Goal: Task Accomplishment & Management: Use online tool/utility

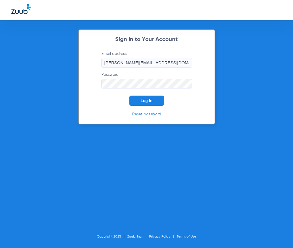
click at [148, 94] on form "Email address [PERSON_NAME][EMAIL_ADDRESS][DOMAIN_NAME] Password Log In" at bounding box center [147, 78] width 108 height 55
click at [147, 100] on span "Log In" at bounding box center [147, 101] width 12 height 5
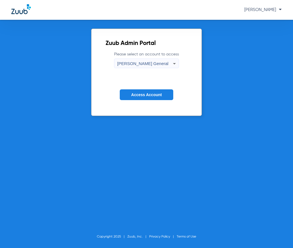
click at [141, 97] on span "Access Account" at bounding box center [146, 95] width 31 height 5
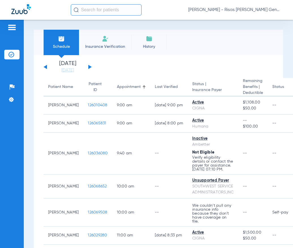
click at [108, 13] on input "text" at bounding box center [106, 9] width 71 height 11
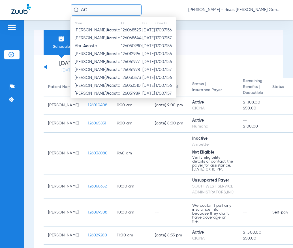
type input "A"
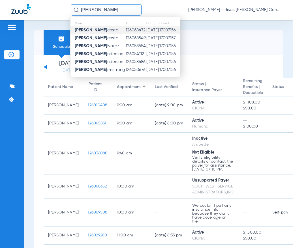
type input "[PERSON_NAME]"
click at [108, 32] on td "[PERSON_NAME]" at bounding box center [98, 30] width 55 height 8
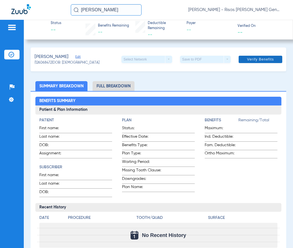
click at [248, 61] on span "Verify Benefits" at bounding box center [260, 59] width 27 height 5
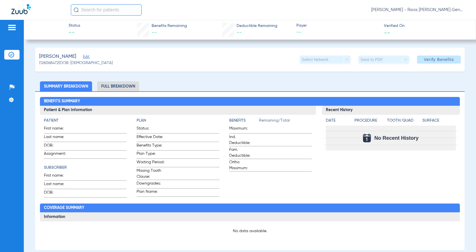
click at [110, 14] on input "text" at bounding box center [106, 9] width 71 height 11
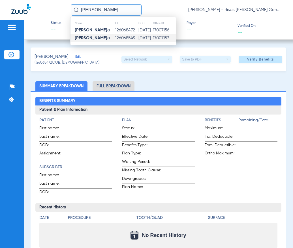
type input "[PERSON_NAME]"
click at [99, 38] on strong "[PERSON_NAME]" at bounding box center [91, 38] width 33 height 4
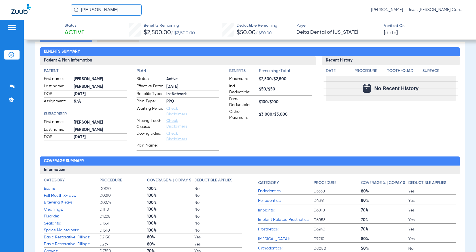
scroll to position [29, 0]
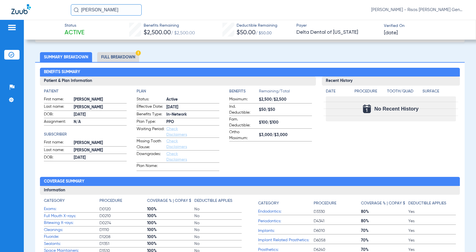
click at [112, 56] on li "Full Breakdown" at bounding box center [118, 57] width 42 height 10
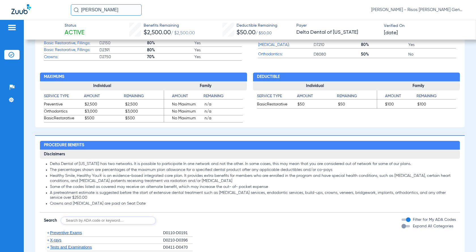
scroll to position [312, 0]
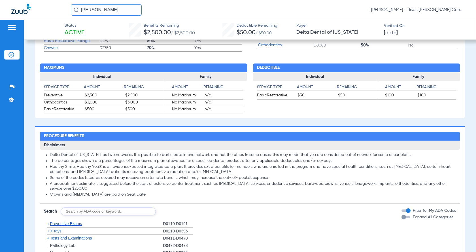
drag, startPoint x: 90, startPoint y: 110, endPoint x: 137, endPoint y: 110, distance: 47.0
click at [137, 106] on div "Orthodontics $3,000 $3,000" at bounding box center [104, 102] width 120 height 7
click at [154, 113] on span "$500" at bounding box center [144, 109] width 39 height 7
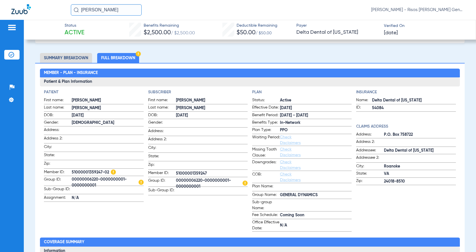
scroll to position [0, 0]
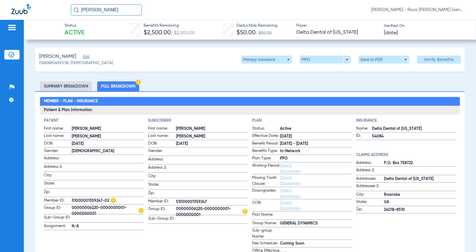
click at [21, 10] on img at bounding box center [21, 9] width 20 height 10
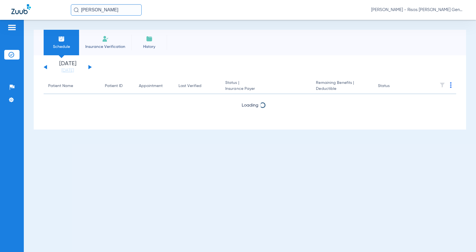
click at [8, 53] on li "Insurance Verification" at bounding box center [11, 55] width 15 height 10
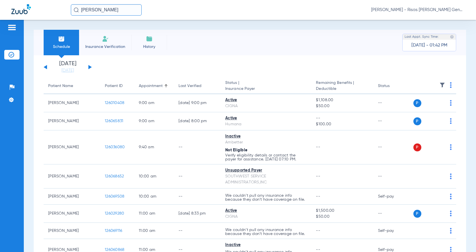
click at [90, 68] on div "Thursday 06-12-2025 Friday 06-13-2025 Saturday 06-14-2025 Sunday 06-15-2025 Mon…" at bounding box center [68, 67] width 48 height 12
click at [88, 68] on div "Thursday 06-12-2025 Friday 06-13-2025 Saturday 06-14-2025 Sunday 06-15-2025 Mon…" at bounding box center [68, 67] width 48 height 12
click at [90, 68] on button at bounding box center [89, 67] width 3 height 4
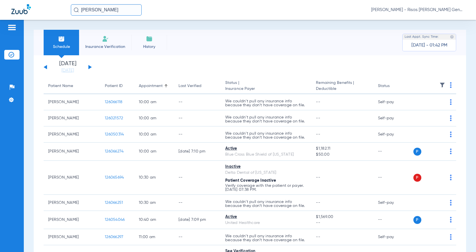
click at [90, 68] on button at bounding box center [89, 67] width 3 height 4
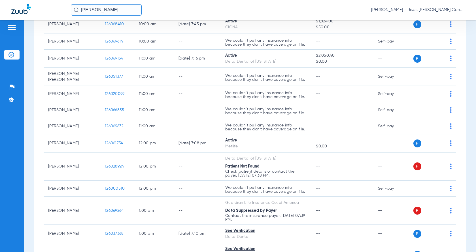
scroll to position [198, 0]
